Goal: Navigation & Orientation: Find specific page/section

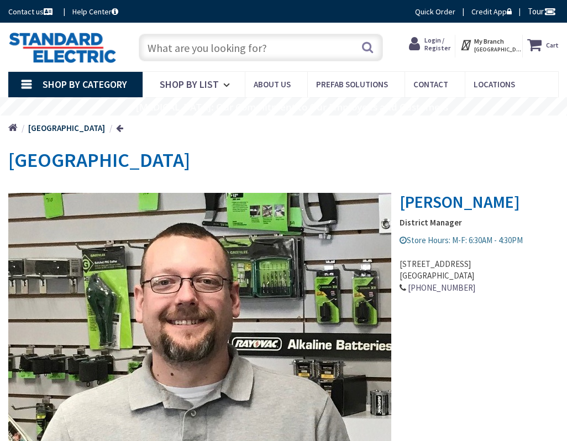
type input "[STREET_ADDRESS]"
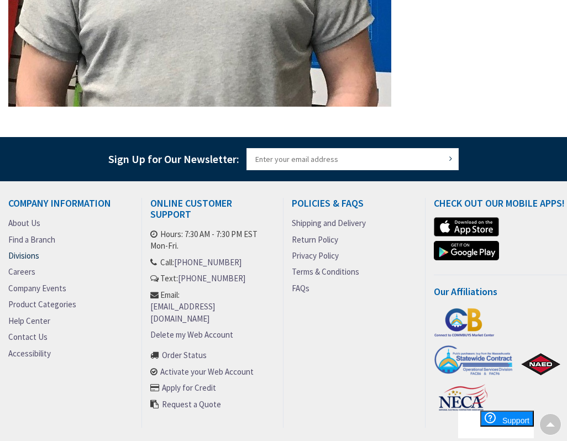
scroll to position [507, 0]
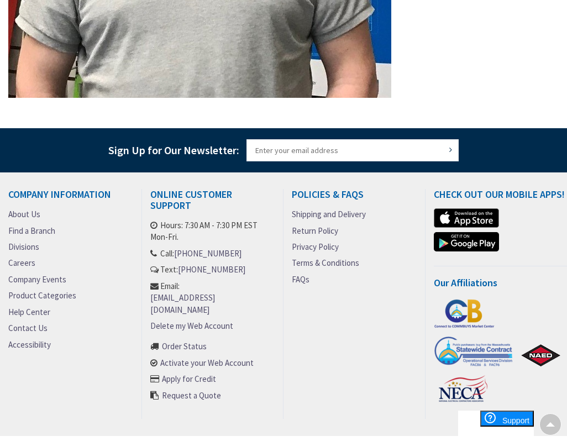
click at [24, 215] on link "About Us" at bounding box center [24, 215] width 32 height 12
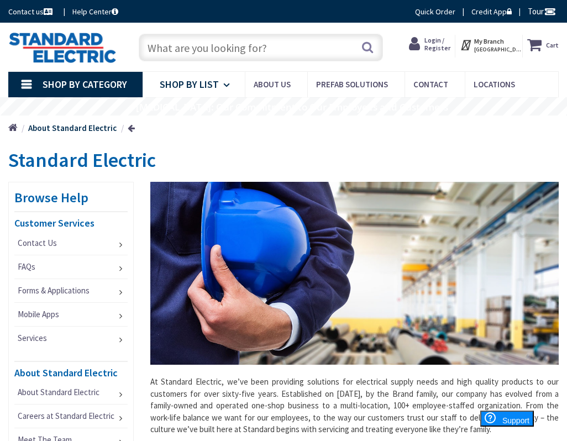
click at [227, 87] on icon at bounding box center [228, 85] width 11 height 24
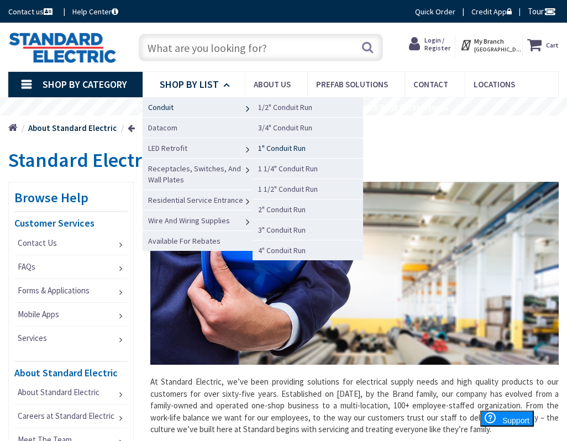
click at [285, 147] on span "1" Conduit Run" at bounding box center [282, 148] width 48 height 10
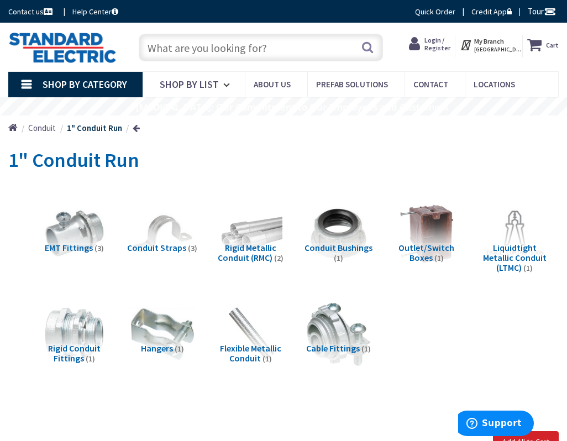
scroll to position [55, 0]
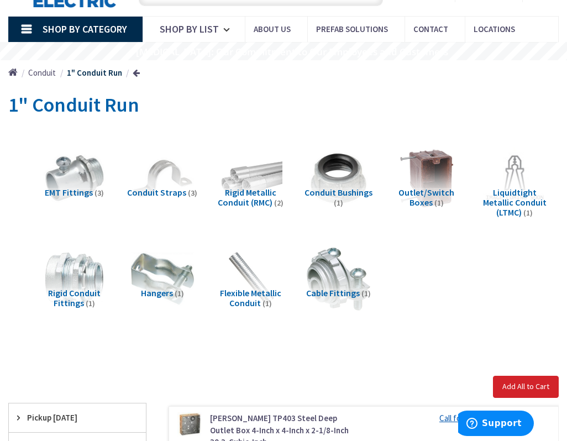
click at [249, 296] on span "Flexible Metallic Conduit" at bounding box center [250, 298] width 61 height 21
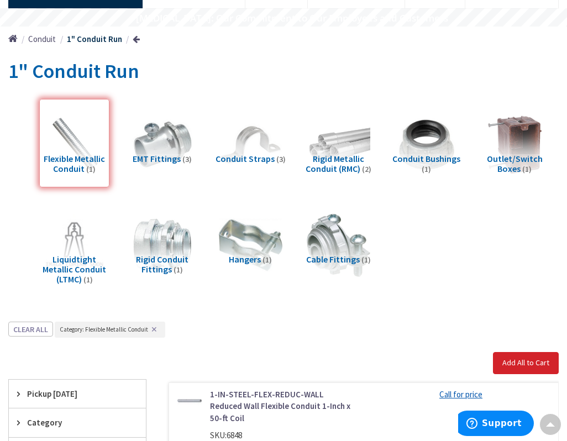
scroll to position [79, 0]
